Goal: Information Seeking & Learning: Check status

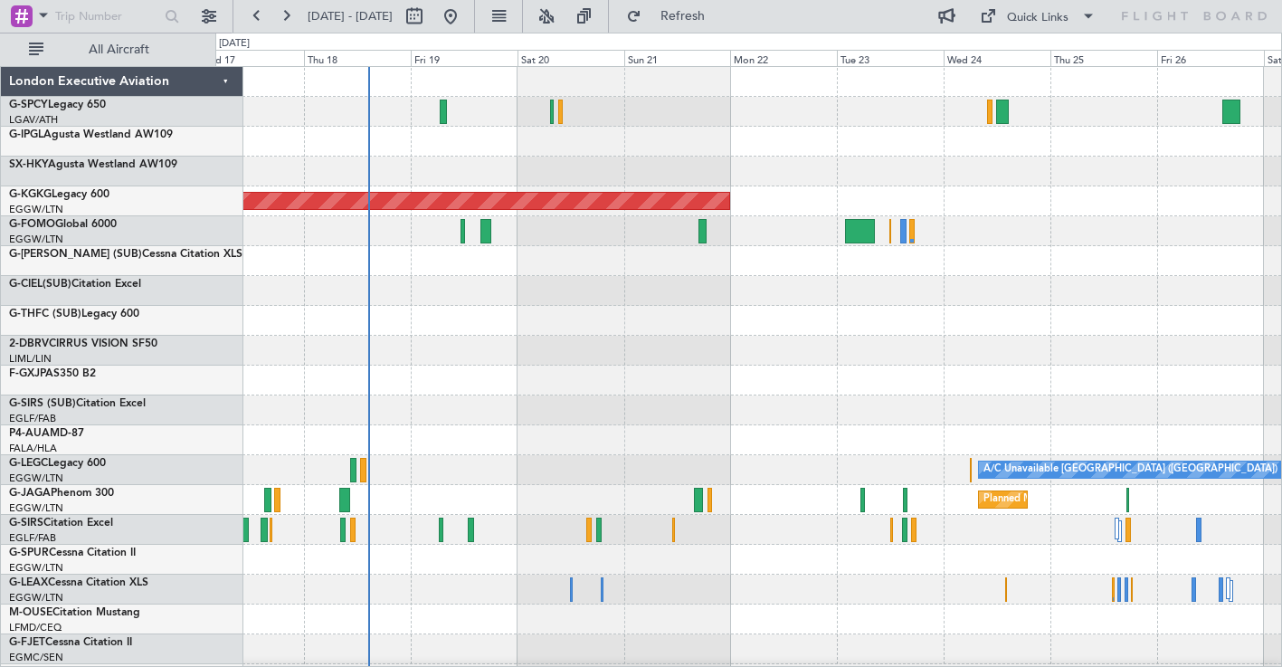
click at [598, 169] on div at bounding box center [748, 172] width 1066 height 30
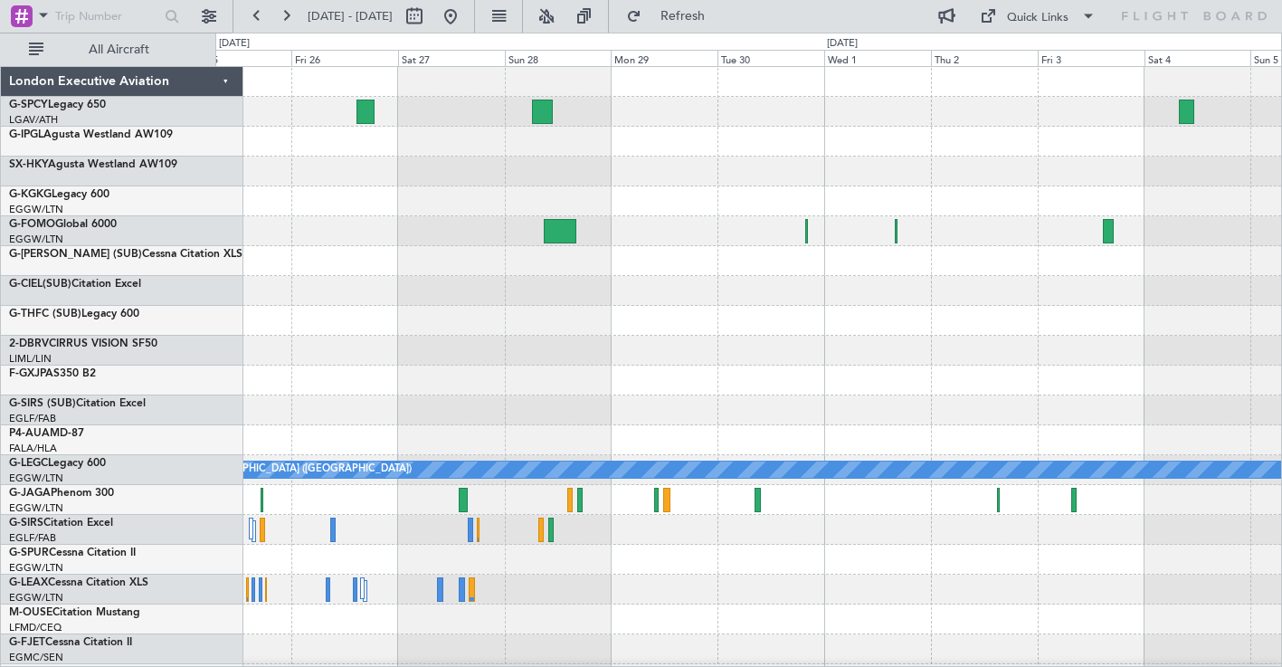
click at [621, 203] on div "A/C Unavailable [GEOGRAPHIC_DATA] ([GEOGRAPHIC_DATA]) Planned Maint [GEOGRAPHIC…" at bounding box center [748, 545] width 1066 height 956
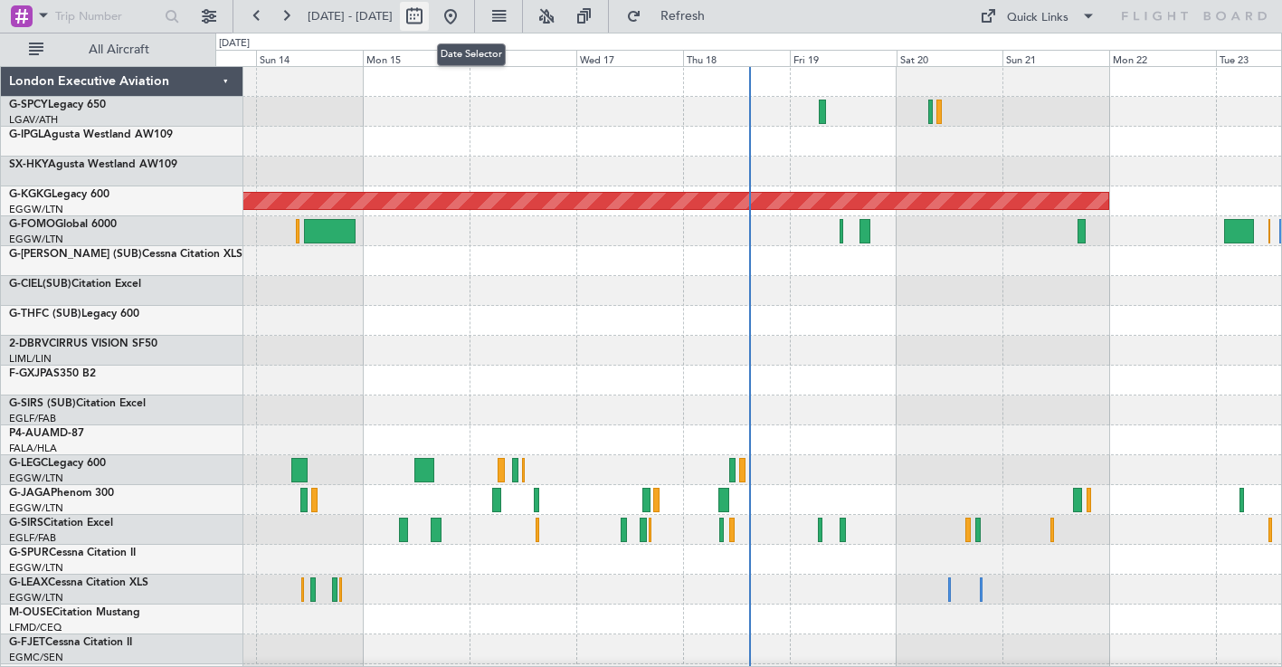
click at [429, 13] on button at bounding box center [414, 16] width 29 height 29
select select "9"
select select "2025"
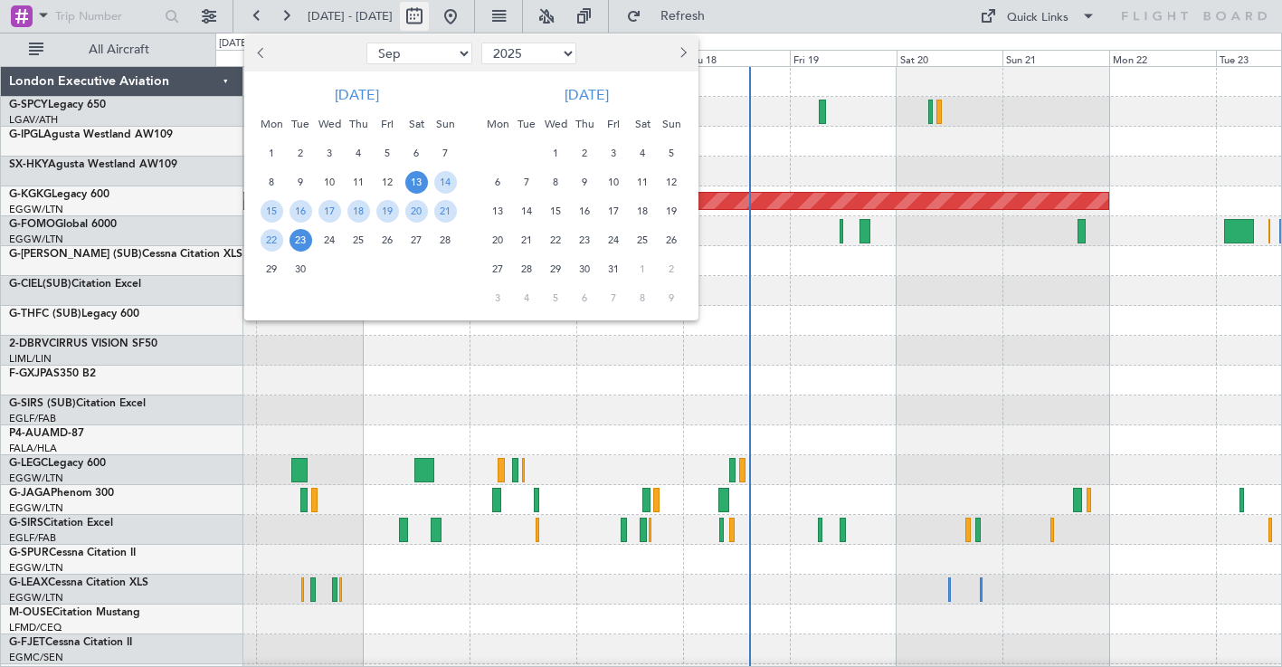
click at [471, 13] on div at bounding box center [641, 333] width 1282 height 667
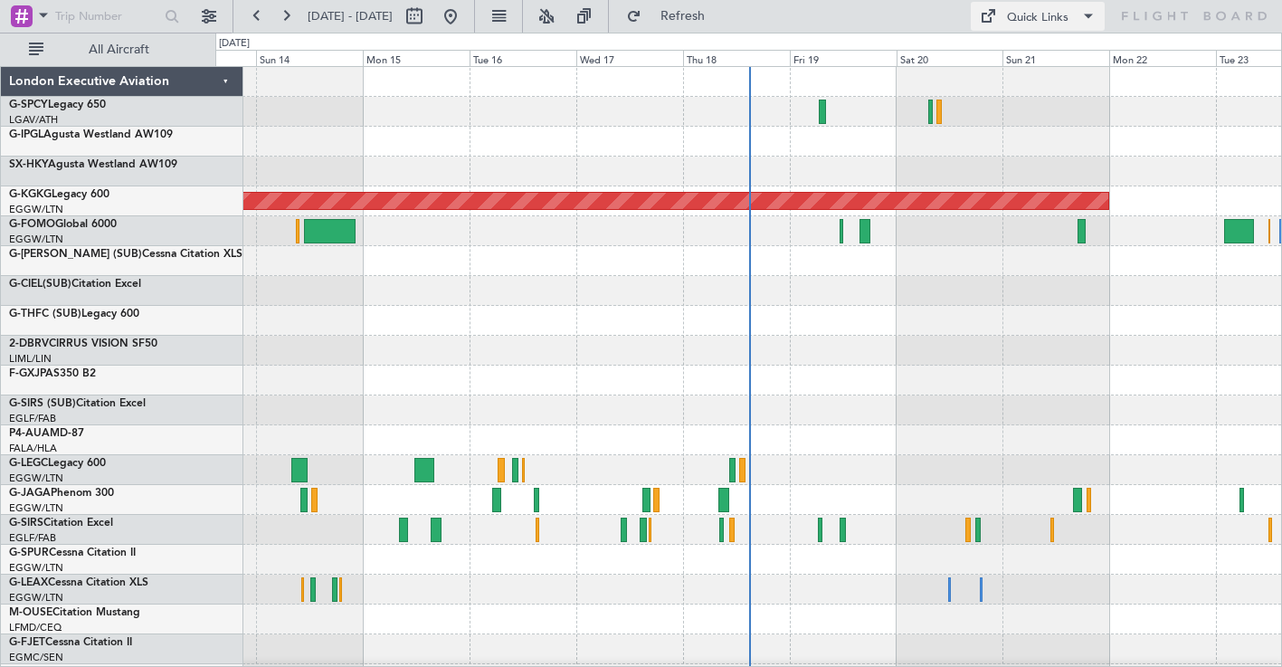
click at [1089, 17] on span at bounding box center [1089, 16] width 22 height 22
click at [81, 102] on div at bounding box center [641, 333] width 1282 height 667
click at [83, 103] on link "G-SPCY Legacy 650" at bounding box center [57, 105] width 97 height 11
